Goal: Navigation & Orientation: Find specific page/section

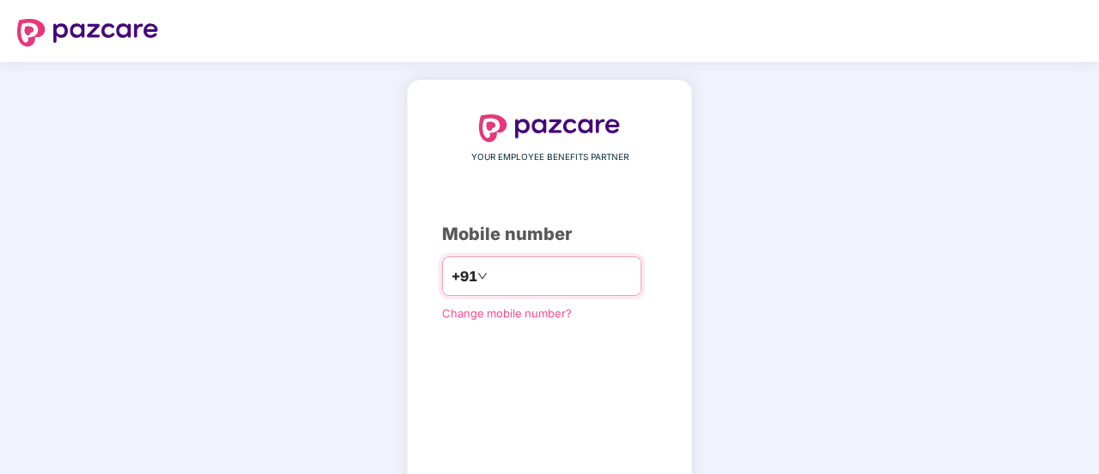
click at [539, 269] on input "number" at bounding box center [561, 276] width 141 height 28
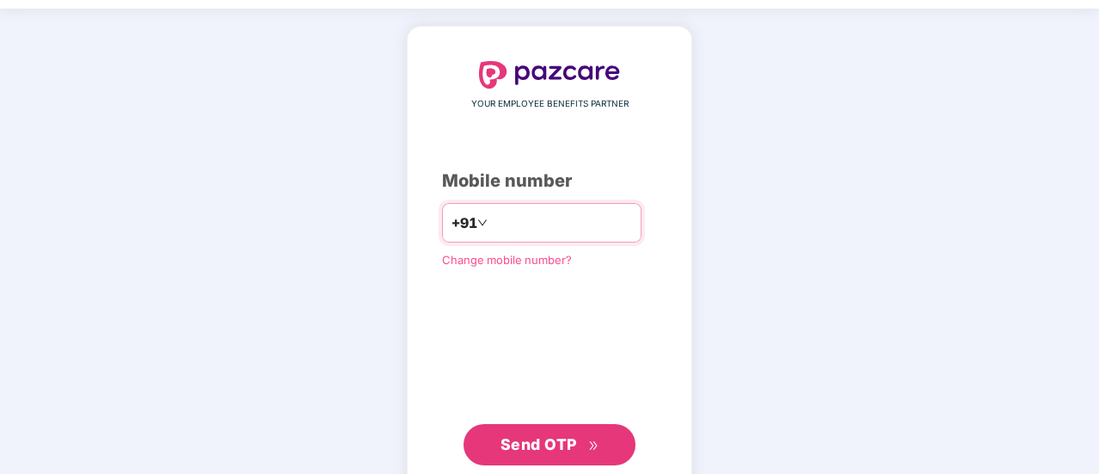
scroll to position [95, 0]
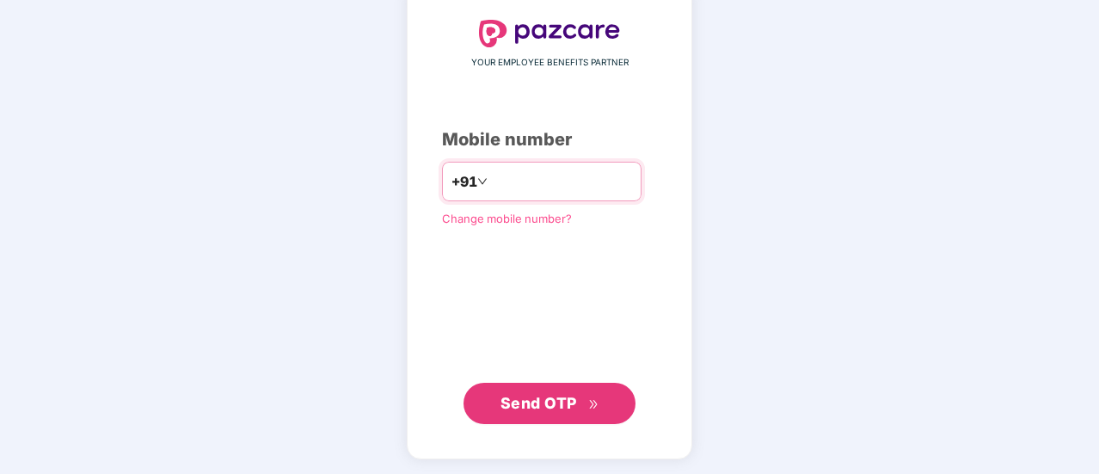
type input "**********"
click at [607, 403] on button "Send OTP" at bounding box center [549, 403] width 172 height 41
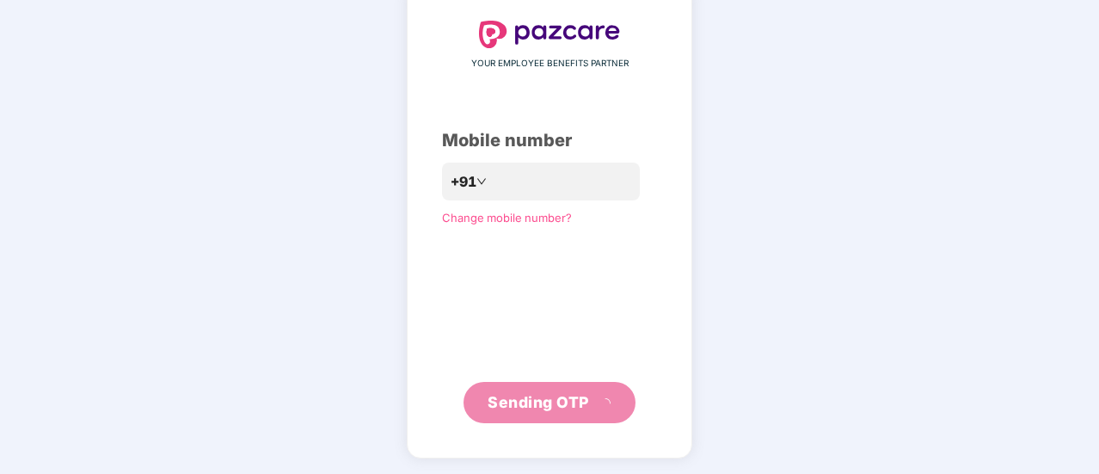
scroll to position [86, 0]
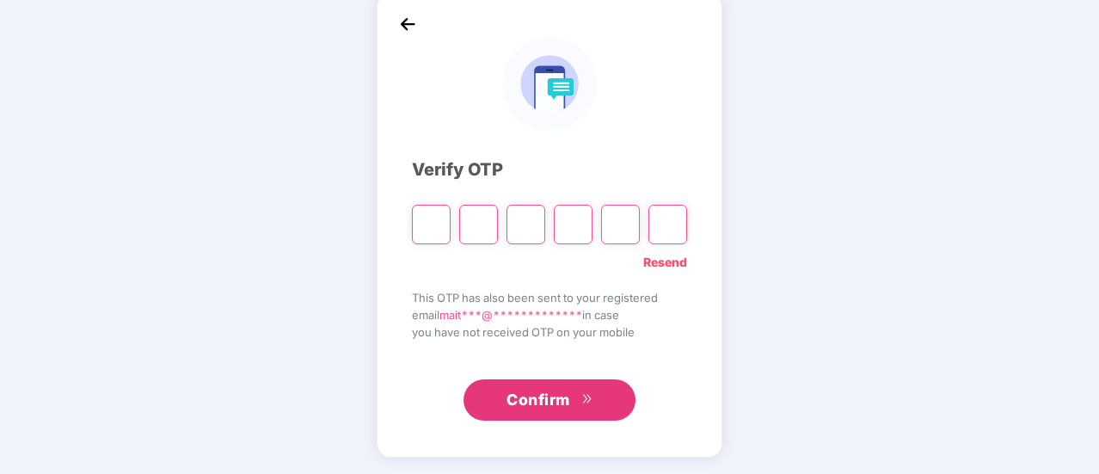
type input "*"
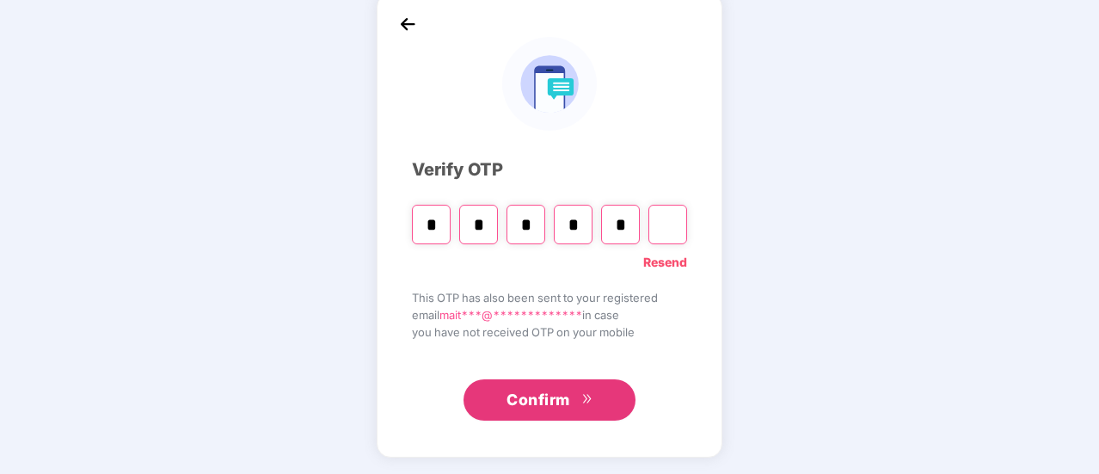
type input "*"
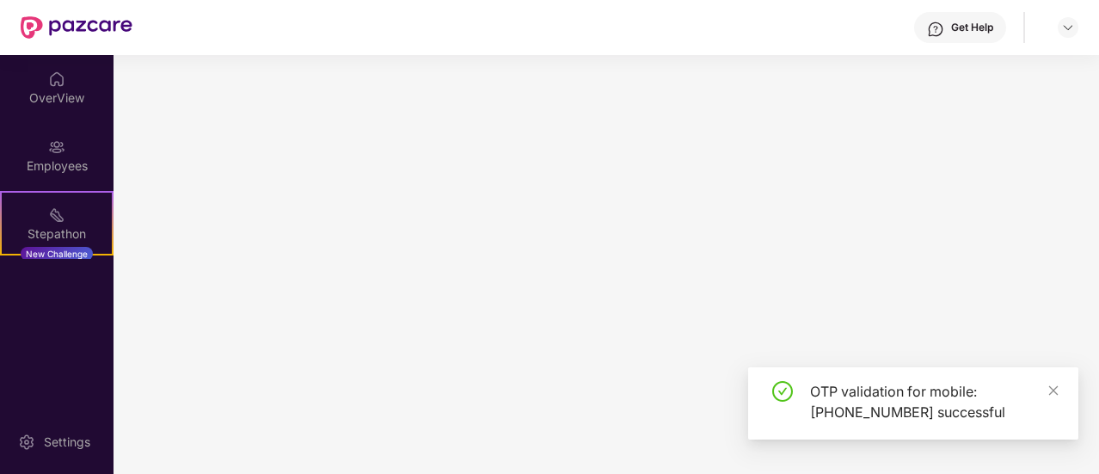
scroll to position [0, 0]
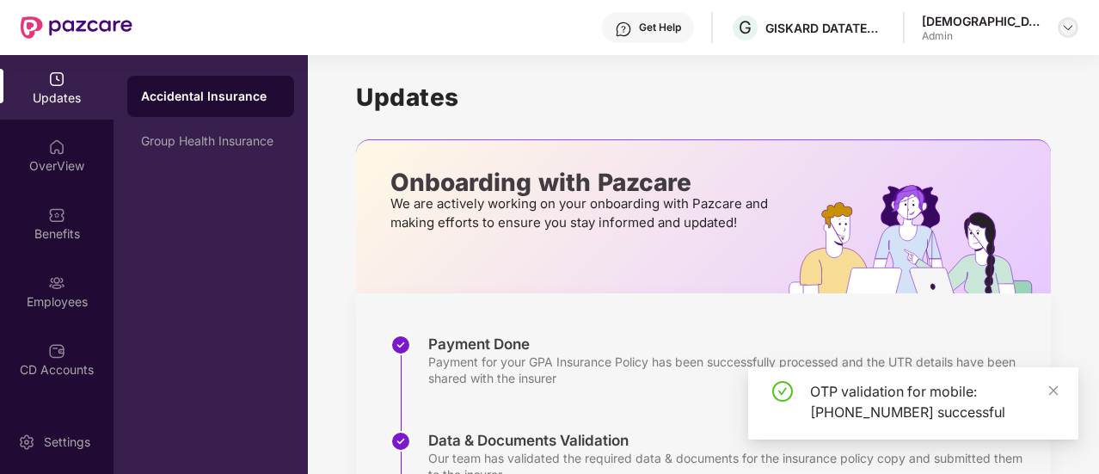
click at [1063, 34] on div at bounding box center [1068, 27] width 21 height 21
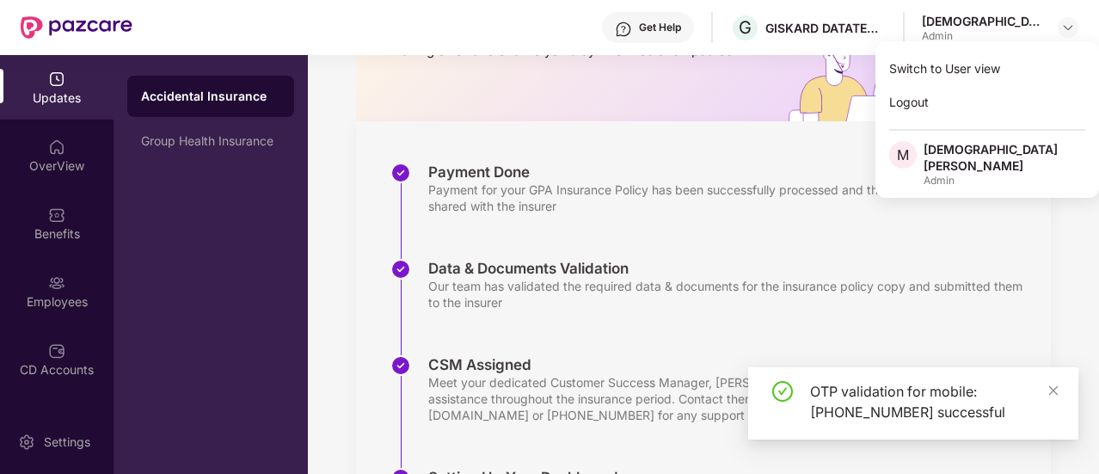
scroll to position [359, 0]
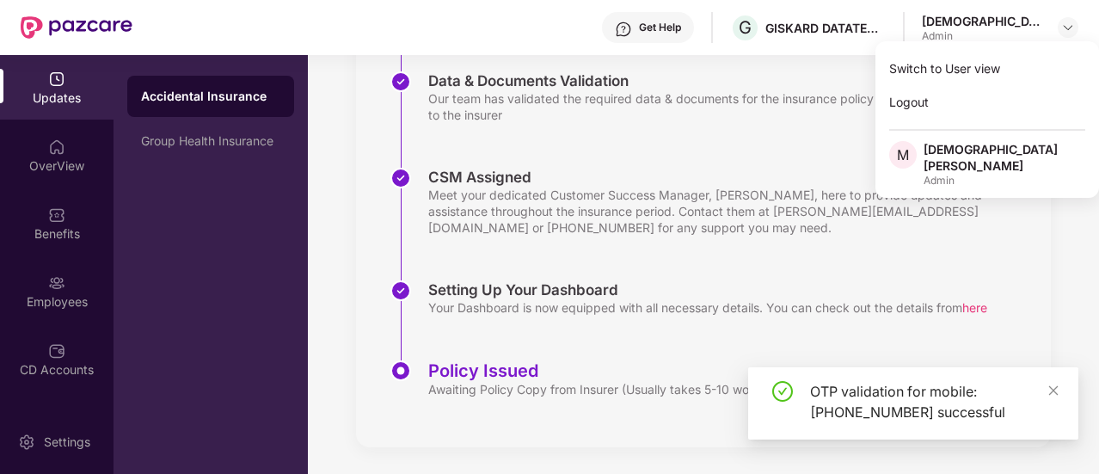
click at [493, 369] on div "Policy Issued" at bounding box center [693, 370] width 530 height 21
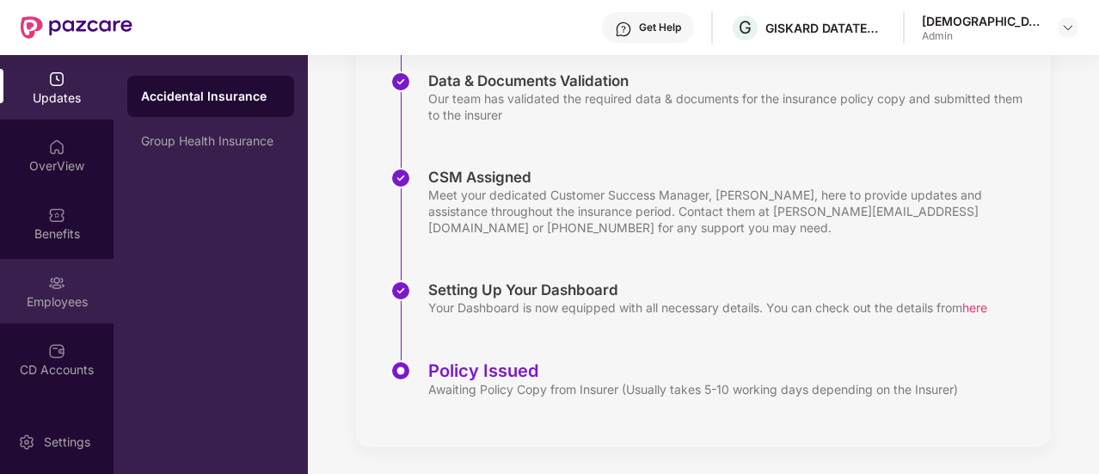
click at [56, 291] on img at bounding box center [56, 282] width 17 height 17
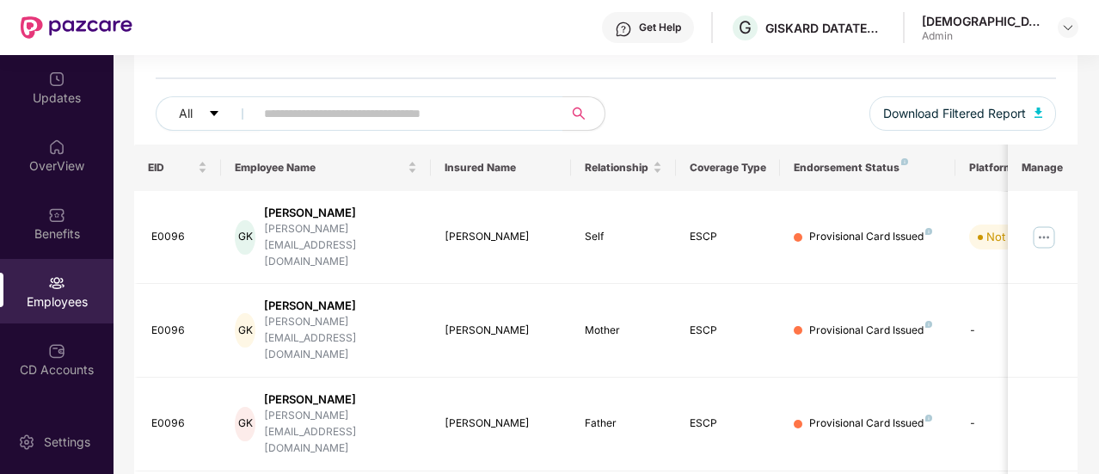
scroll to position [101, 0]
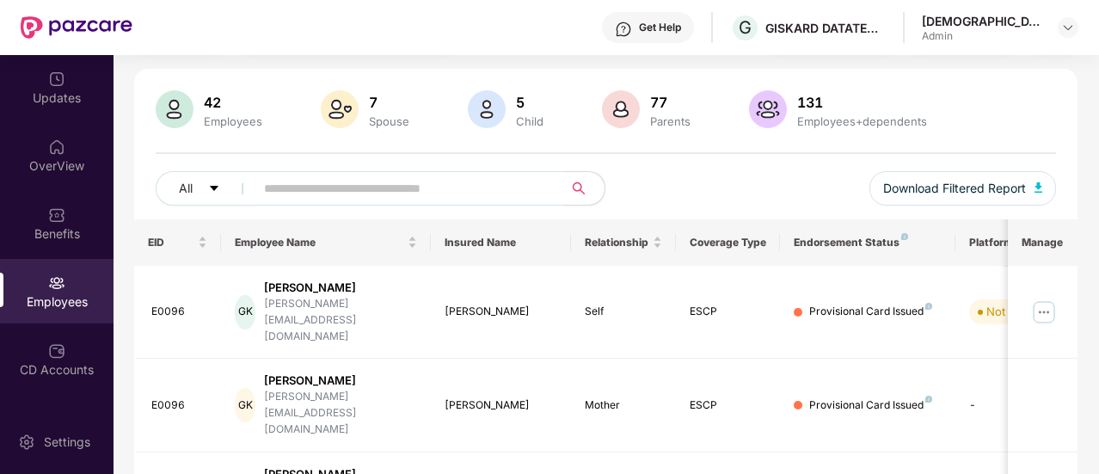
click at [478, 190] on input "text" at bounding box center [402, 188] width 276 height 26
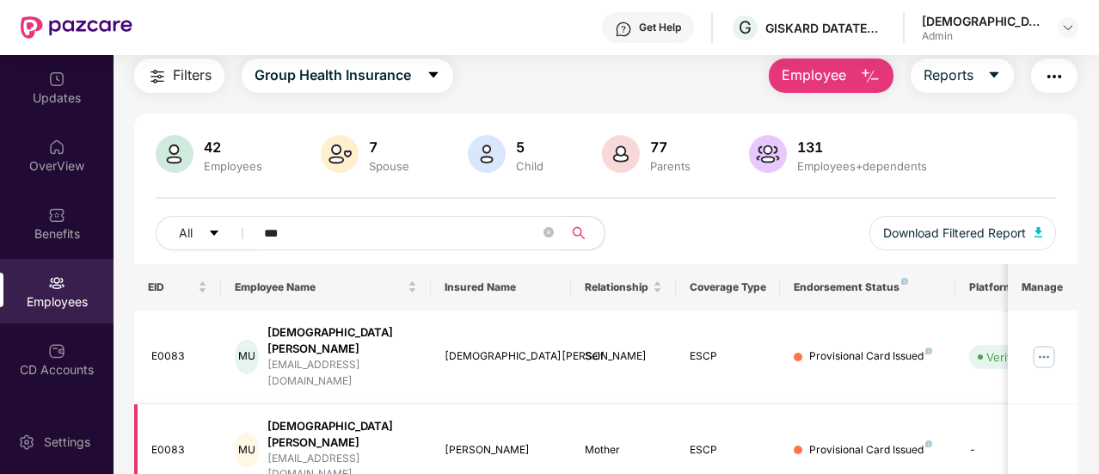
scroll to position [0, 0]
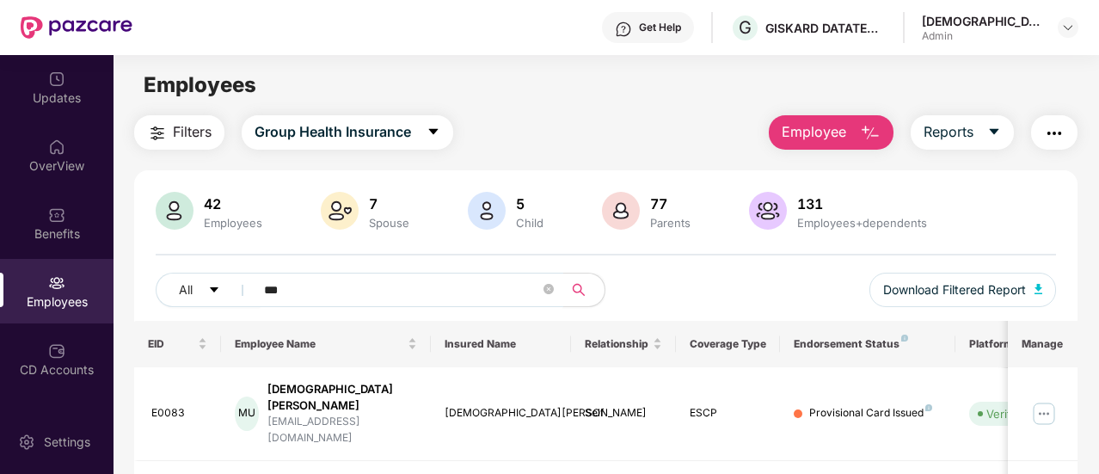
type input "***"
click at [1052, 130] on img "button" at bounding box center [1054, 133] width 21 height 21
click at [727, 118] on div "Filters Group Health Insurance Employee Reports" at bounding box center [605, 132] width 943 height 34
click at [1059, 35] on div at bounding box center [1068, 27] width 21 height 21
click at [1048, 35] on div "[DEMOGRAPHIC_DATA][PERSON_NAME]" at bounding box center [1000, 28] width 157 height 30
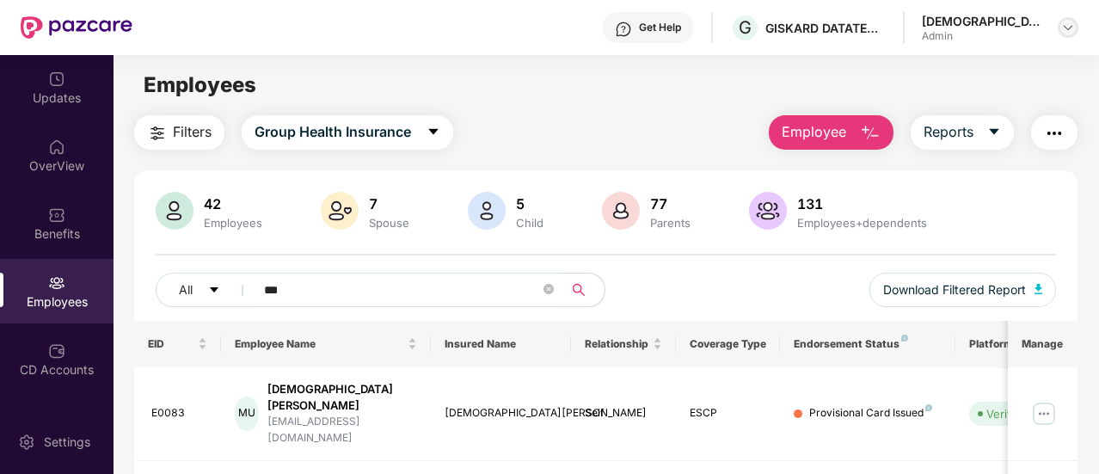
click at [1065, 24] on img at bounding box center [1068, 28] width 14 height 14
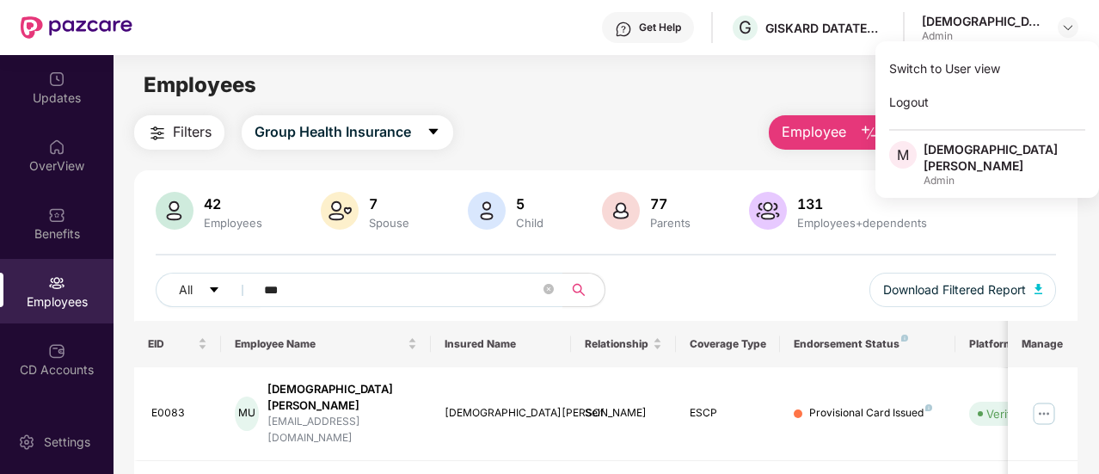
click at [611, 77] on div "Employees" at bounding box center [606, 85] width 985 height 33
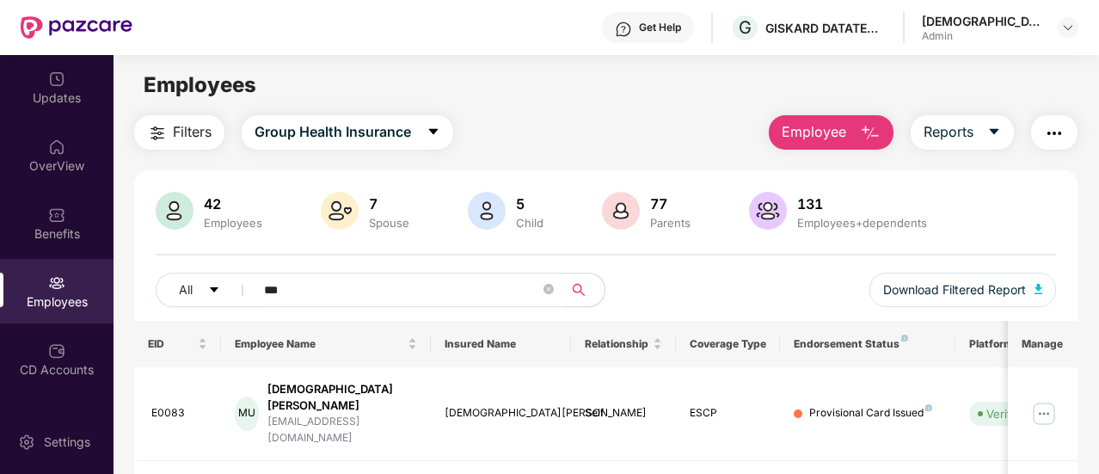
click at [29, 394] on div "Updates OverView Benefits Employees CD Accounts Claims Stepathon New Challenge …" at bounding box center [57, 232] width 114 height 354
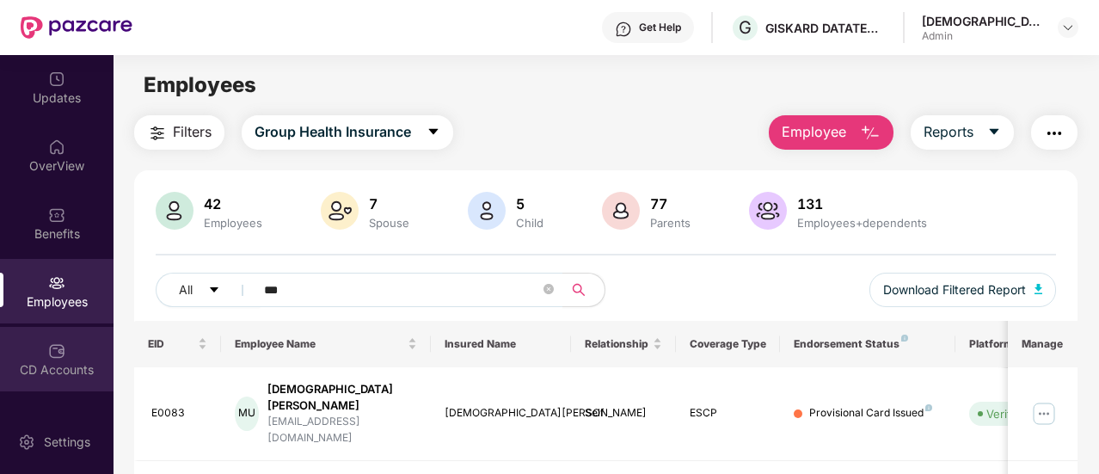
click at [39, 374] on div "CD Accounts" at bounding box center [57, 369] width 114 height 17
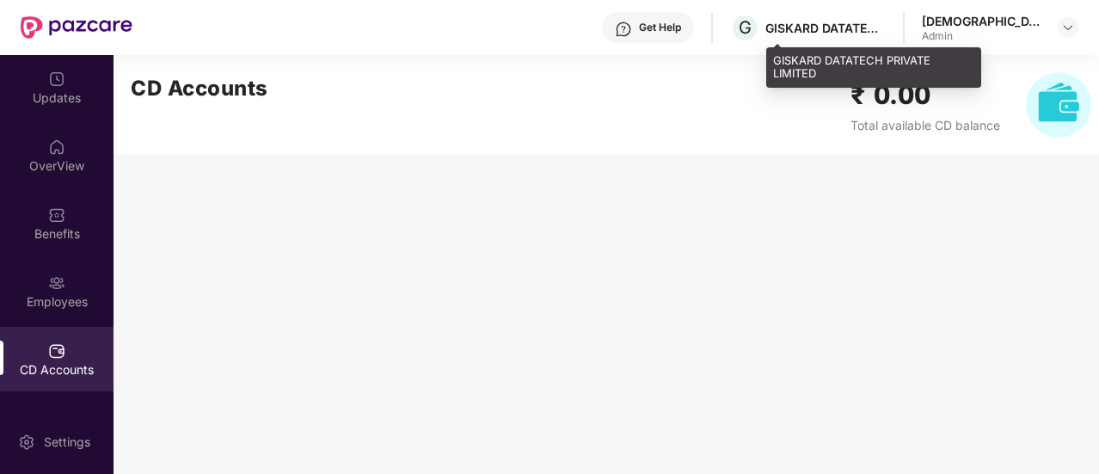
click at [814, 31] on div "GISKARD DATATECH PRIVATE LIMITED" at bounding box center [825, 28] width 120 height 16
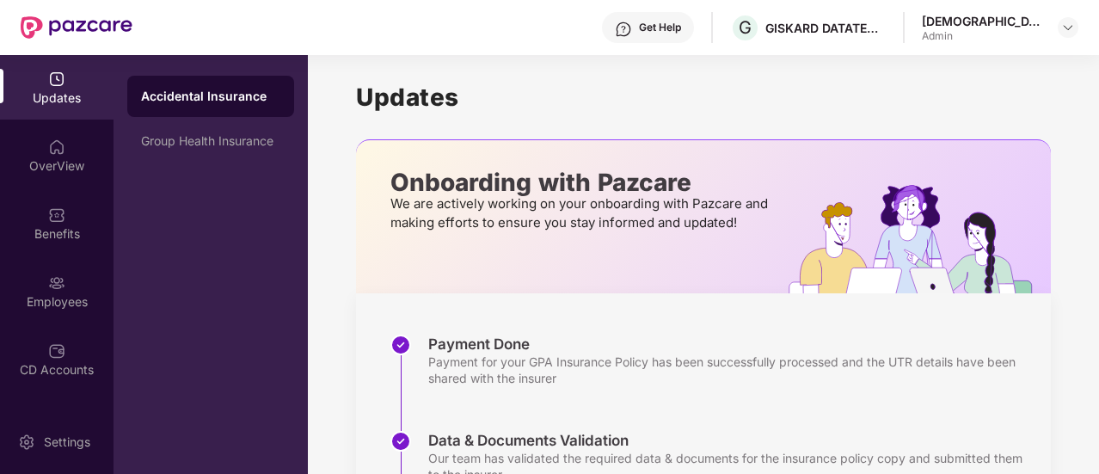
click at [1047, 34] on div "[DEMOGRAPHIC_DATA][PERSON_NAME]" at bounding box center [1000, 28] width 157 height 30
click at [1061, 27] on img at bounding box center [1068, 28] width 14 height 14
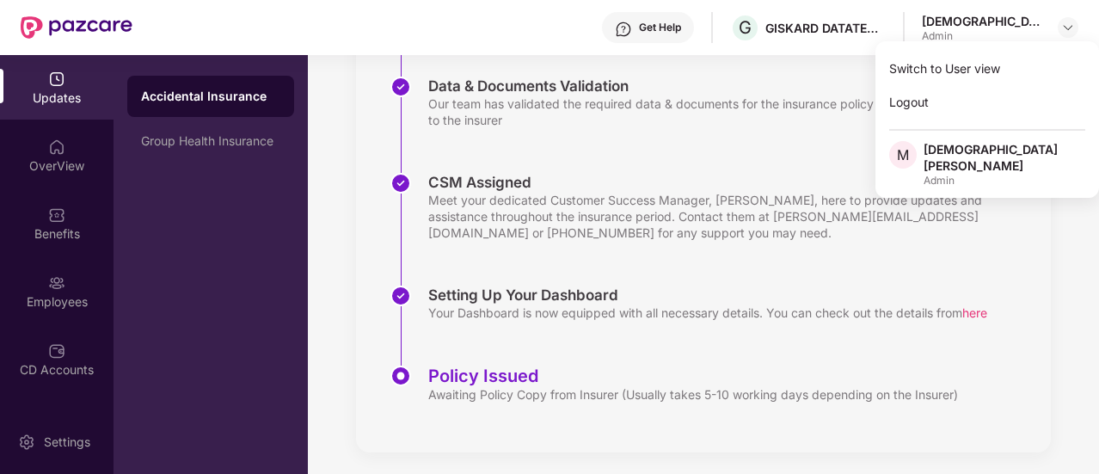
scroll to position [359, 0]
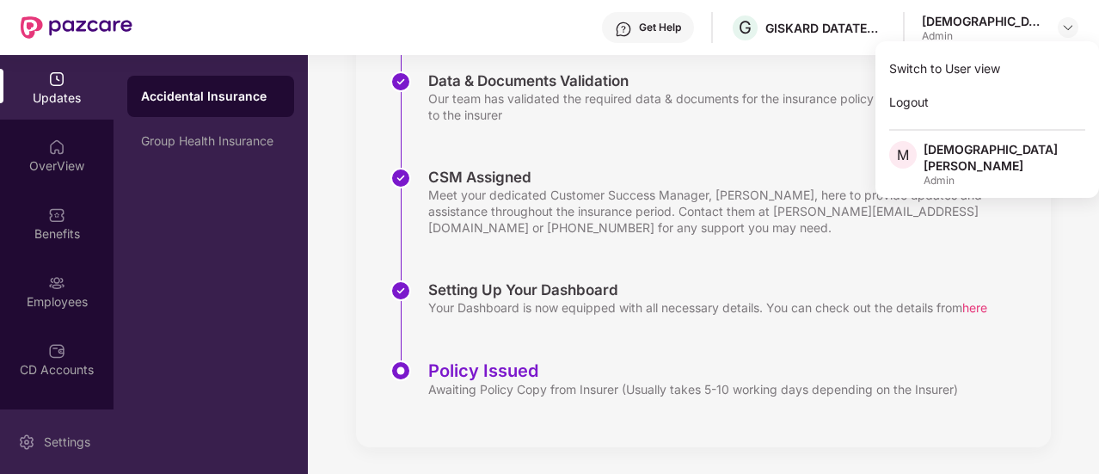
click at [21, 413] on div "Settings" at bounding box center [57, 441] width 114 height 64
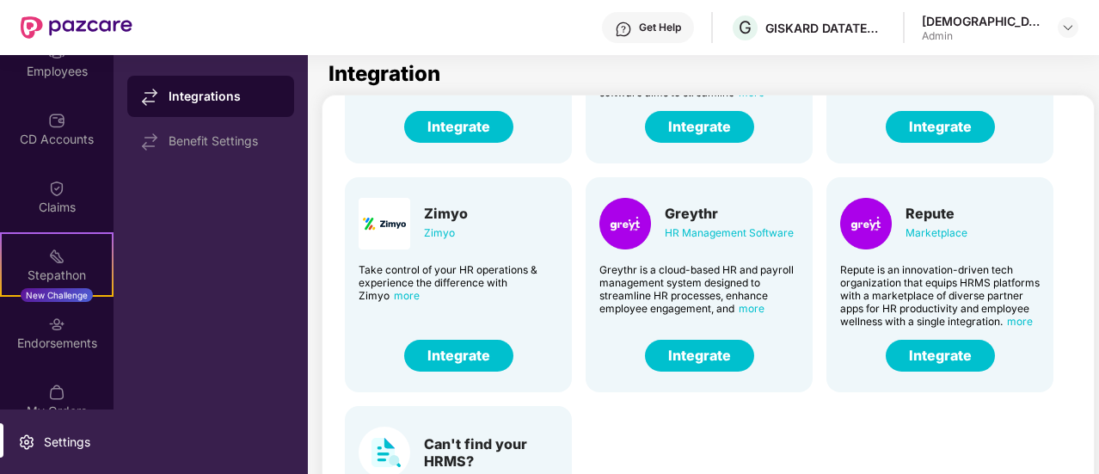
scroll to position [256, 0]
